Goal: Book appointment/travel/reservation

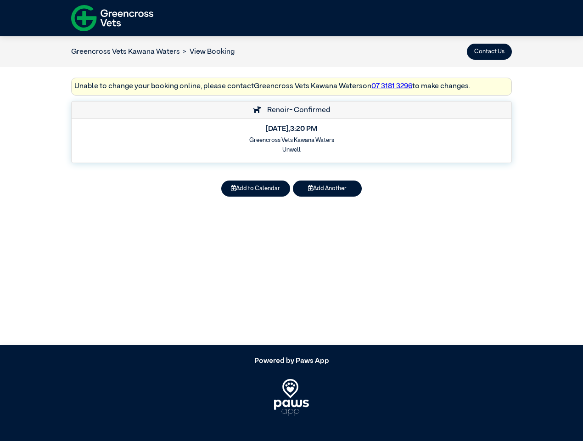
click at [490, 51] on button "Contact Us" at bounding box center [489, 52] width 45 height 16
click at [256, 188] on button "Add to Calendar" at bounding box center [255, 189] width 69 height 16
click at [328, 188] on article "Greencross Vets Kawana Waters View Booking Contact Us Unable to change your boo…" at bounding box center [291, 190] width 583 height 309
